Goal: Task Accomplishment & Management: Manage account settings

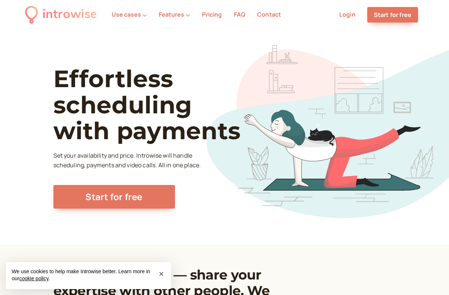
click at [348, 17] on link "Login" at bounding box center [347, 14] width 16 height 8
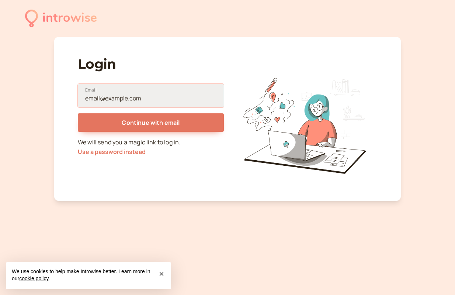
click at [129, 104] on input "Email" at bounding box center [151, 96] width 146 height 24
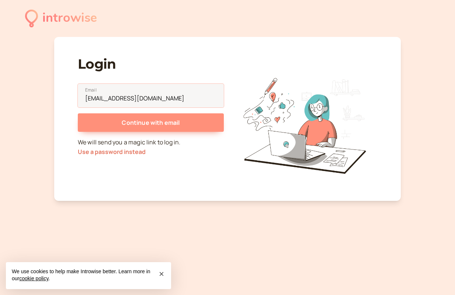
type input "hello@sophieyanow.com"
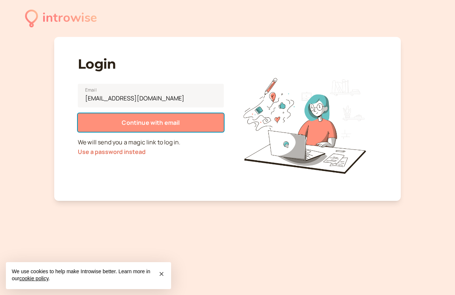
click at [188, 119] on button "Continue with email" at bounding box center [151, 122] width 146 height 18
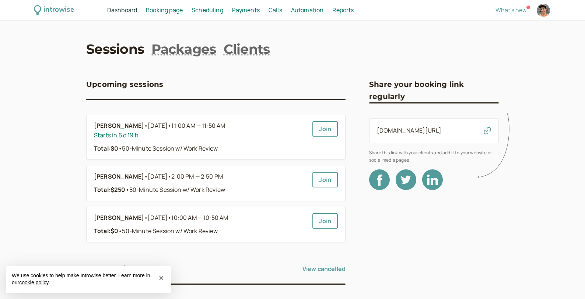
click at [208, 11] on span "Scheduling" at bounding box center [208, 10] width 32 height 8
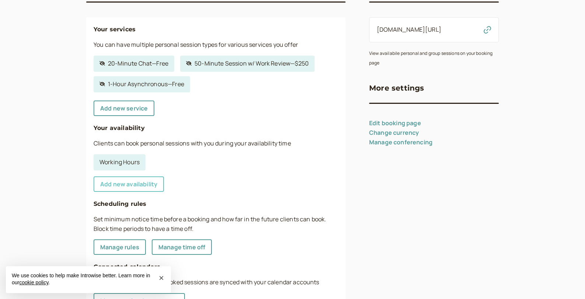
scroll to position [111, 0]
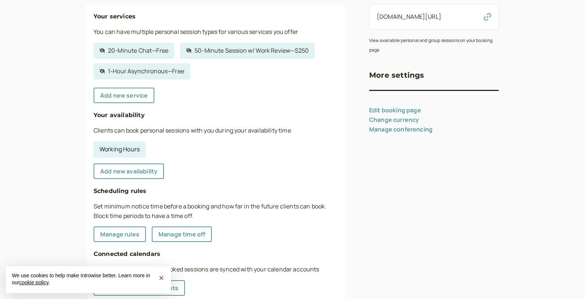
click at [124, 151] on link "Working Hours" at bounding box center [120, 150] width 52 height 16
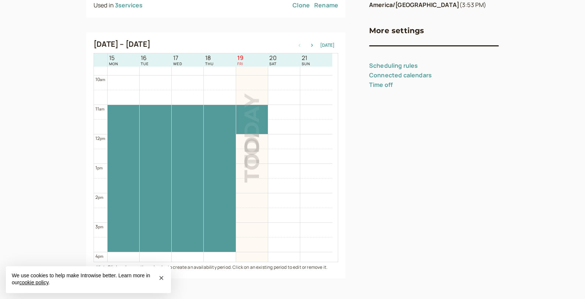
scroll to position [273, 0]
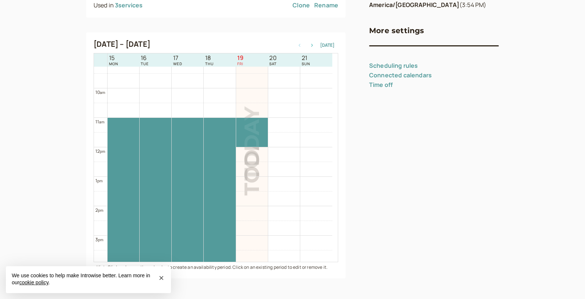
click at [311, 46] on icon "button" at bounding box center [312, 45] width 9 height 3
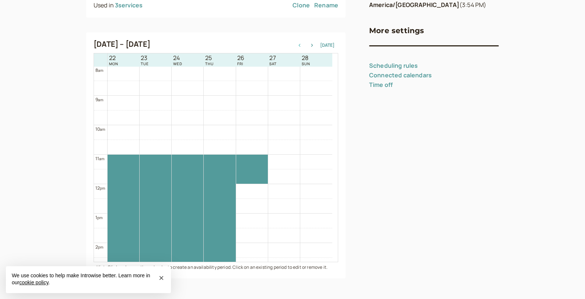
click at [301, 44] on icon "button" at bounding box center [299, 45] width 9 height 3
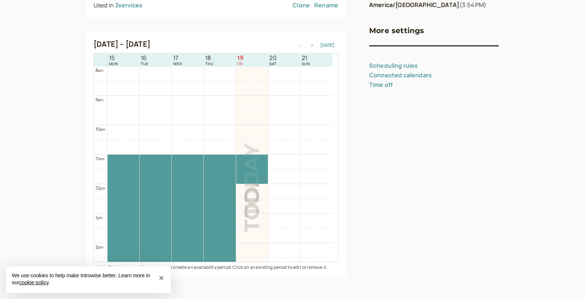
click at [310, 46] on icon "button" at bounding box center [312, 45] width 9 height 3
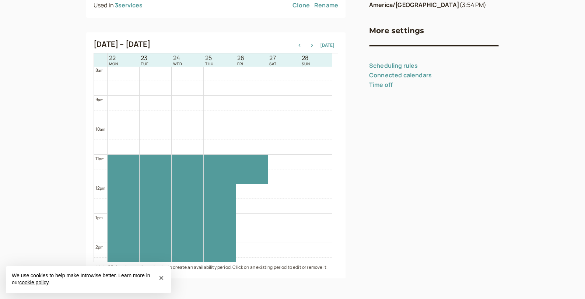
scroll to position [310, 0]
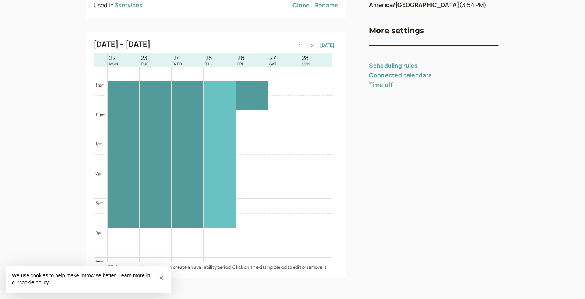
click at [220, 92] on div at bounding box center [220, 154] width 32 height 147
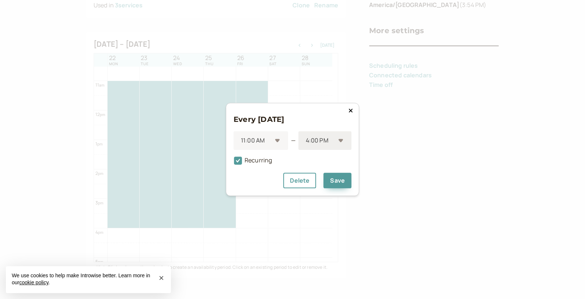
click at [331, 141] on div at bounding box center [320, 141] width 30 height 10
click at [324, 167] on div "12:00 PM" at bounding box center [325, 170] width 53 height 15
click at [340, 182] on button "Save" at bounding box center [338, 180] width 28 height 15
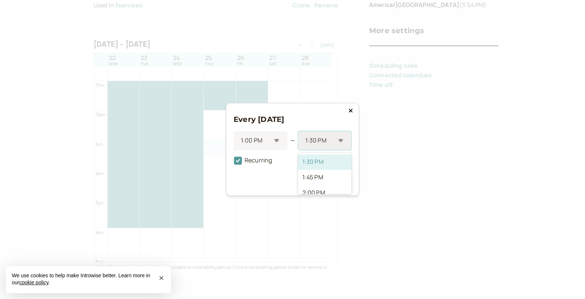
click at [341, 141] on div "1:30 PM" at bounding box center [324, 141] width 53 height 19
click at [335, 181] on div "2:00 PM" at bounding box center [324, 178] width 53 height 15
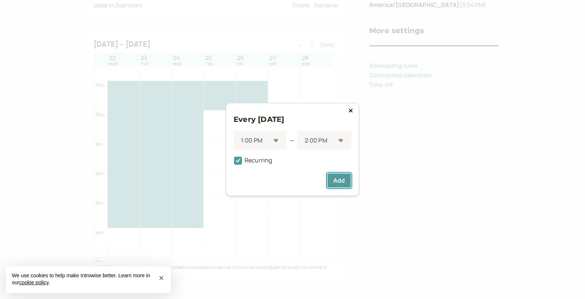
click at [335, 181] on button "Add" at bounding box center [339, 180] width 25 height 15
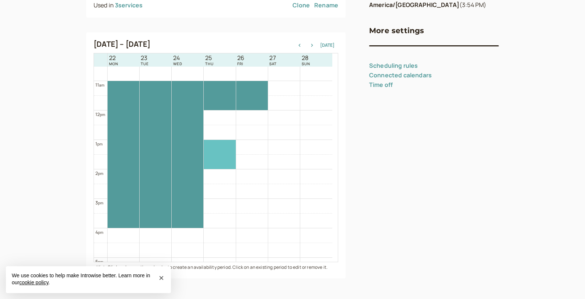
click at [230, 144] on div at bounding box center [220, 154] width 32 height 29
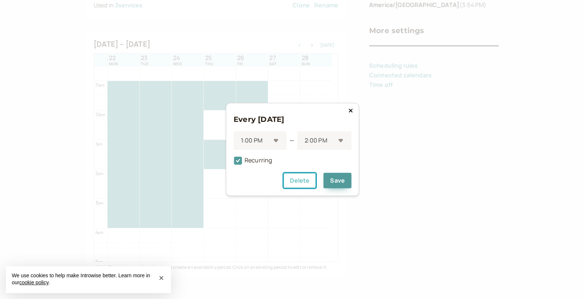
click at [302, 179] on button "Delete" at bounding box center [299, 180] width 33 height 15
click at [339, 143] on div "2:30 PM" at bounding box center [324, 141] width 53 height 19
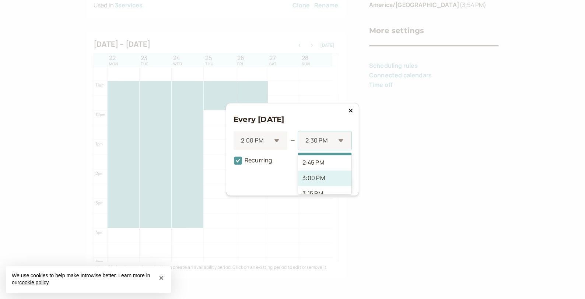
click at [336, 180] on div "3:00 PM" at bounding box center [324, 178] width 53 height 15
click at [339, 183] on button "Add" at bounding box center [339, 180] width 25 height 15
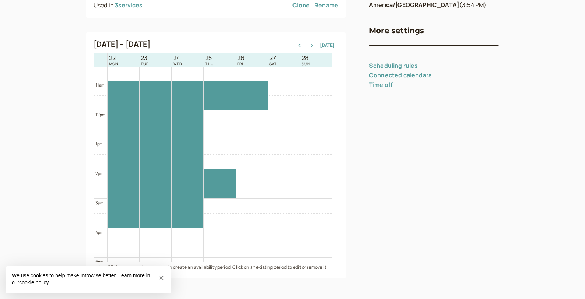
scroll to position [273, 0]
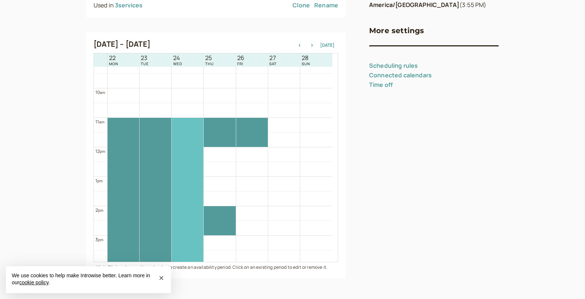
click at [194, 128] on div at bounding box center [188, 191] width 32 height 147
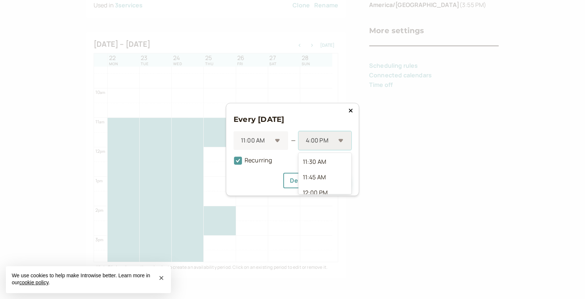
click at [334, 143] on div at bounding box center [320, 141] width 30 height 10
click at [334, 168] on div "12:00 PM" at bounding box center [325, 170] width 53 height 15
click at [337, 177] on button "Save" at bounding box center [338, 180] width 28 height 15
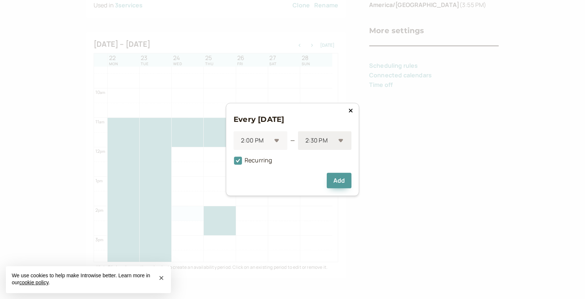
click at [343, 146] on div "2:30 PM" at bounding box center [324, 141] width 53 height 19
click at [336, 180] on div "3:00 PM" at bounding box center [324, 178] width 53 height 15
click at [345, 181] on button "Add" at bounding box center [339, 180] width 25 height 15
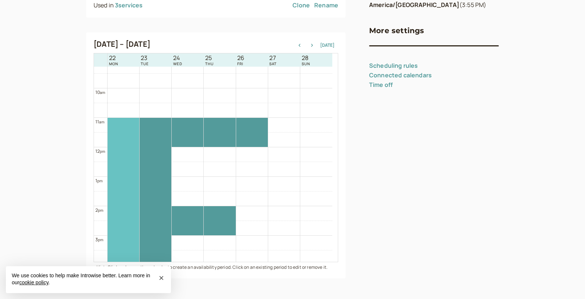
click at [120, 124] on div at bounding box center [124, 191] width 32 height 147
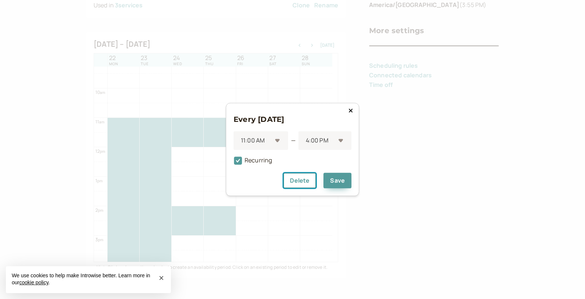
click at [298, 182] on button "Delete" at bounding box center [299, 180] width 33 height 15
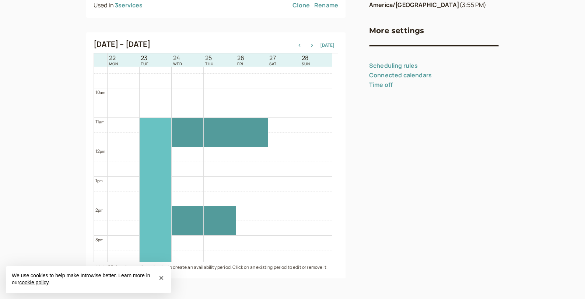
click at [159, 129] on div at bounding box center [156, 191] width 32 height 147
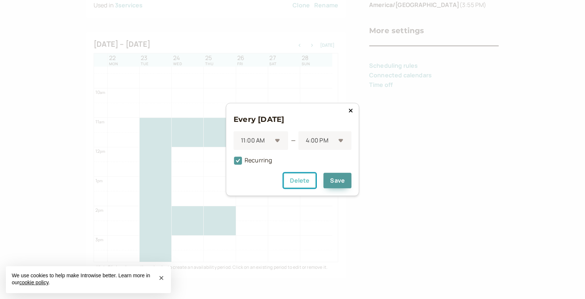
click at [295, 178] on button "Delete" at bounding box center [299, 180] width 33 height 15
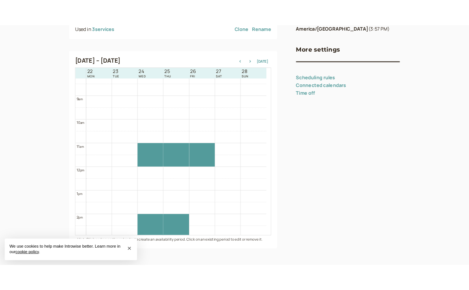
scroll to position [281, 0]
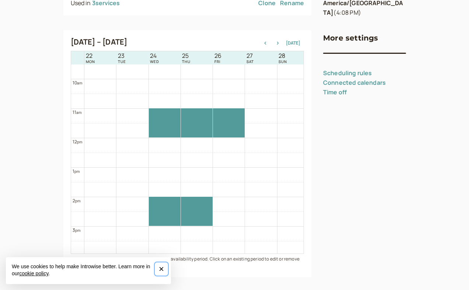
click at [159, 267] on span "×" at bounding box center [161, 269] width 5 height 10
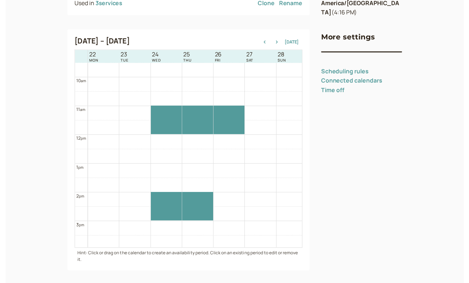
scroll to position [137, 0]
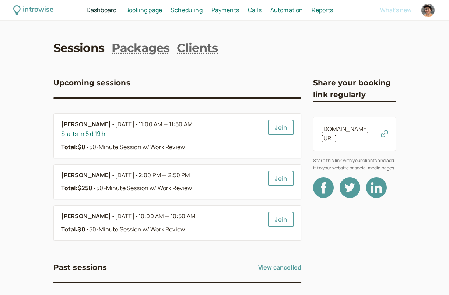
click at [199, 9] on span "Scheduling" at bounding box center [187, 10] width 32 height 8
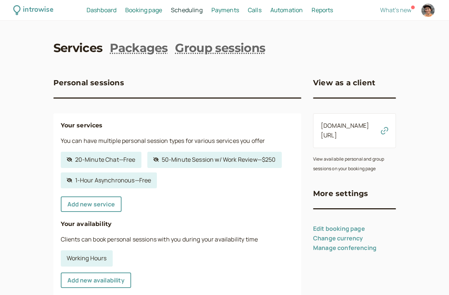
scroll to position [37, 0]
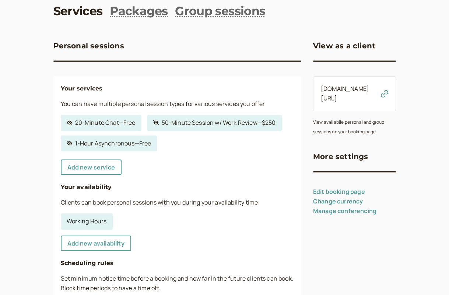
click at [87, 221] on link "Working Hours" at bounding box center [87, 221] width 52 height 16
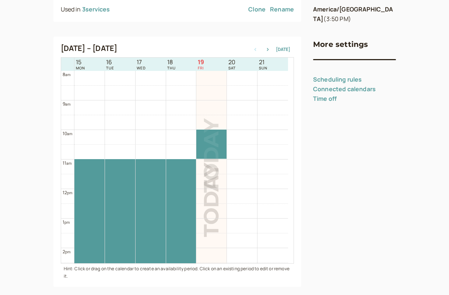
scroll to position [146, 0]
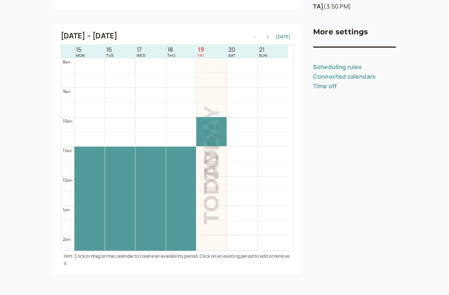
click at [199, 144] on div at bounding box center [211, 145] width 30 height 3
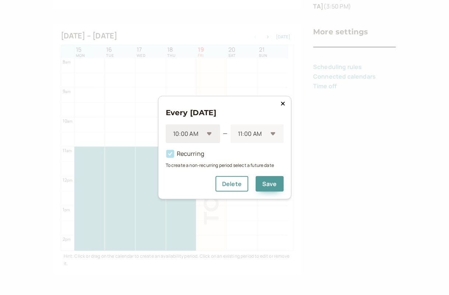
click at [199, 132] on div at bounding box center [189, 134] width 32 height 10
click at [205, 176] on div "11:00 AM" at bounding box center [193, 176] width 55 height 15
click at [276, 135] on div "11:30 AM" at bounding box center [256, 133] width 53 height 19
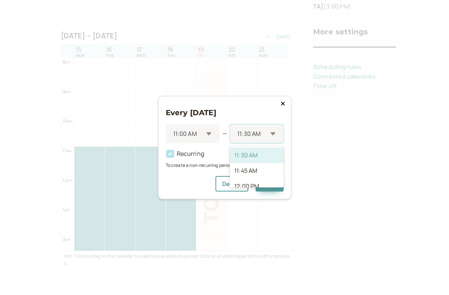
scroll to position [15, 0]
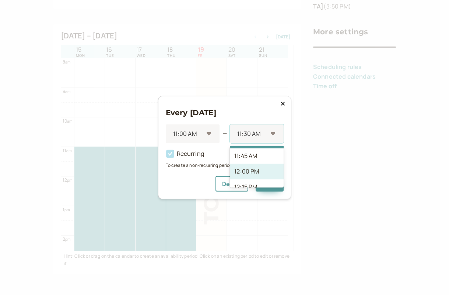
click at [257, 176] on div "12:00 PM" at bounding box center [256, 170] width 53 height 15
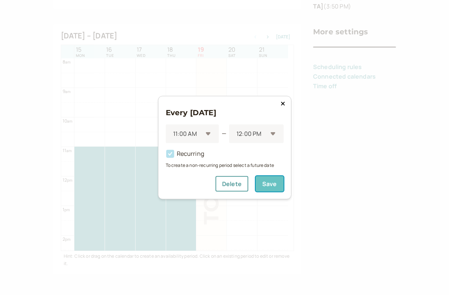
click at [272, 181] on button "Save" at bounding box center [270, 183] width 28 height 15
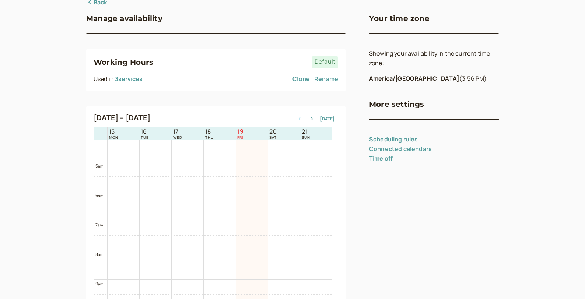
scroll to position [103, 0]
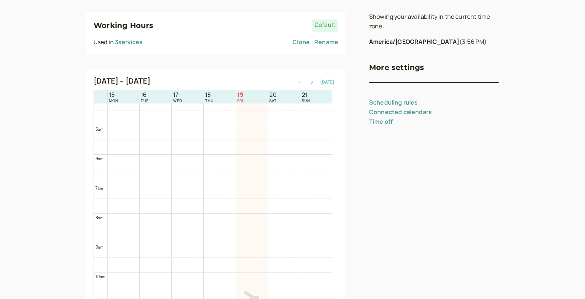
click at [330, 80] on button "[DATE]" at bounding box center [327, 82] width 14 height 5
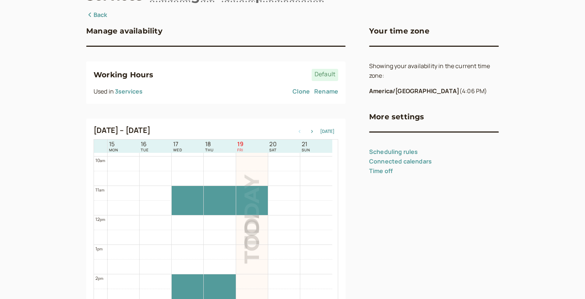
scroll to position [0, 0]
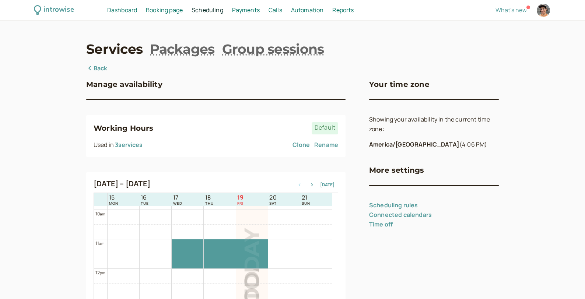
click at [112, 47] on link "Services" at bounding box center [114, 49] width 56 height 18
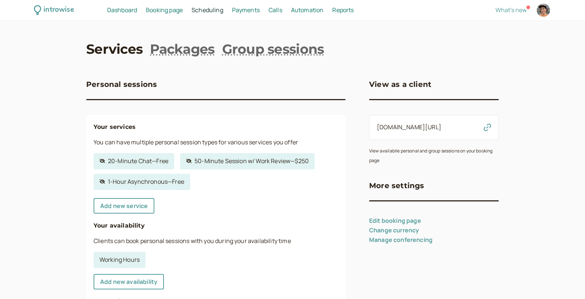
click at [119, 11] on span "Dashboard" at bounding box center [122, 10] width 30 height 8
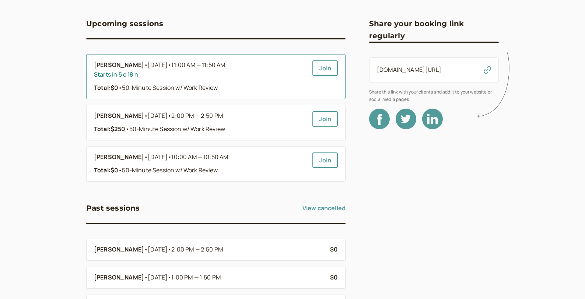
scroll to position [74, 0]
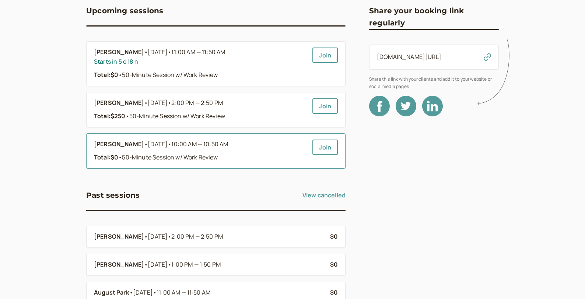
click at [217, 146] on span "10:00 AM — 10:50 AM" at bounding box center [199, 144] width 57 height 8
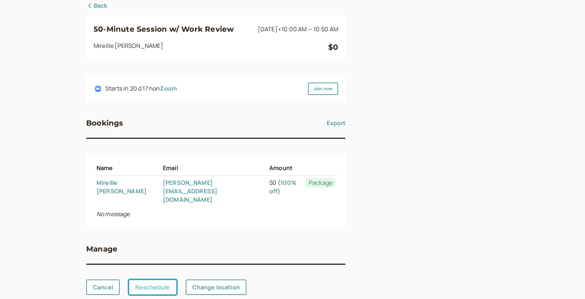
click at [150, 280] on link "Reschedule" at bounding box center [153, 287] width 48 height 15
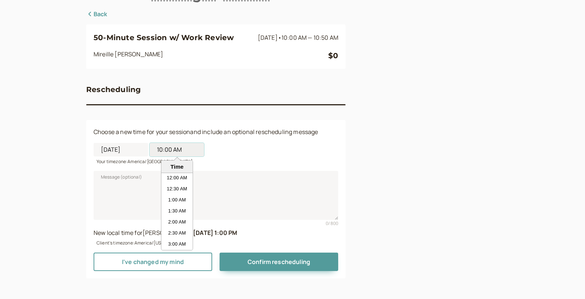
click at [164, 152] on input "10:00 AM" at bounding box center [177, 150] width 55 height 14
click at [173, 229] on li "11:00 AM" at bounding box center [176, 233] width 31 height 11
type input "11:00 AM"
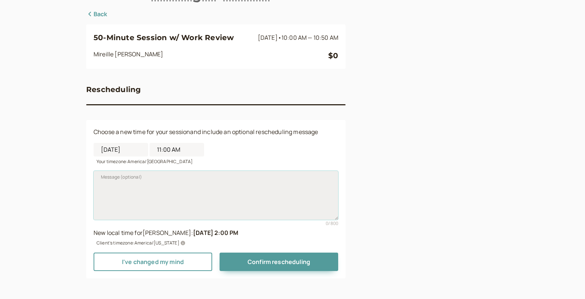
click at [151, 193] on textarea "Message (optional)" at bounding box center [216, 195] width 245 height 49
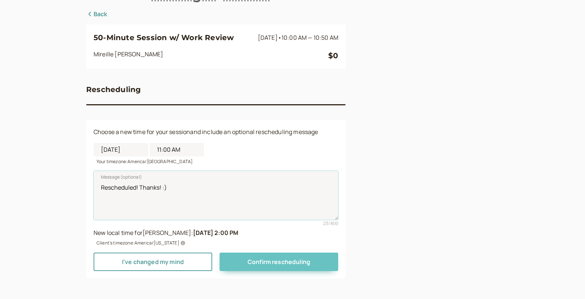
type textarea "Rescheduled! Thanks! :)"
click at [255, 263] on span "Confirm rescheduling" at bounding box center [279, 262] width 63 height 8
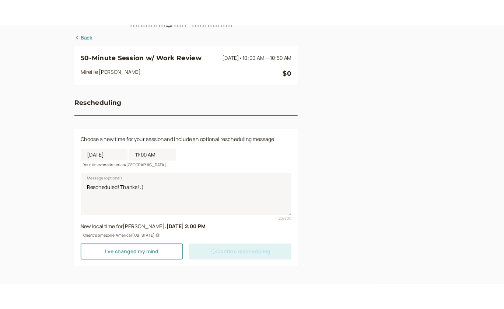
scroll to position [0, 0]
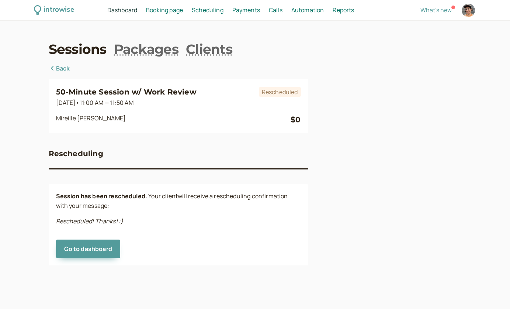
click at [60, 15] on div "introwise" at bounding box center [58, 9] width 30 height 11
